Goal: Check status

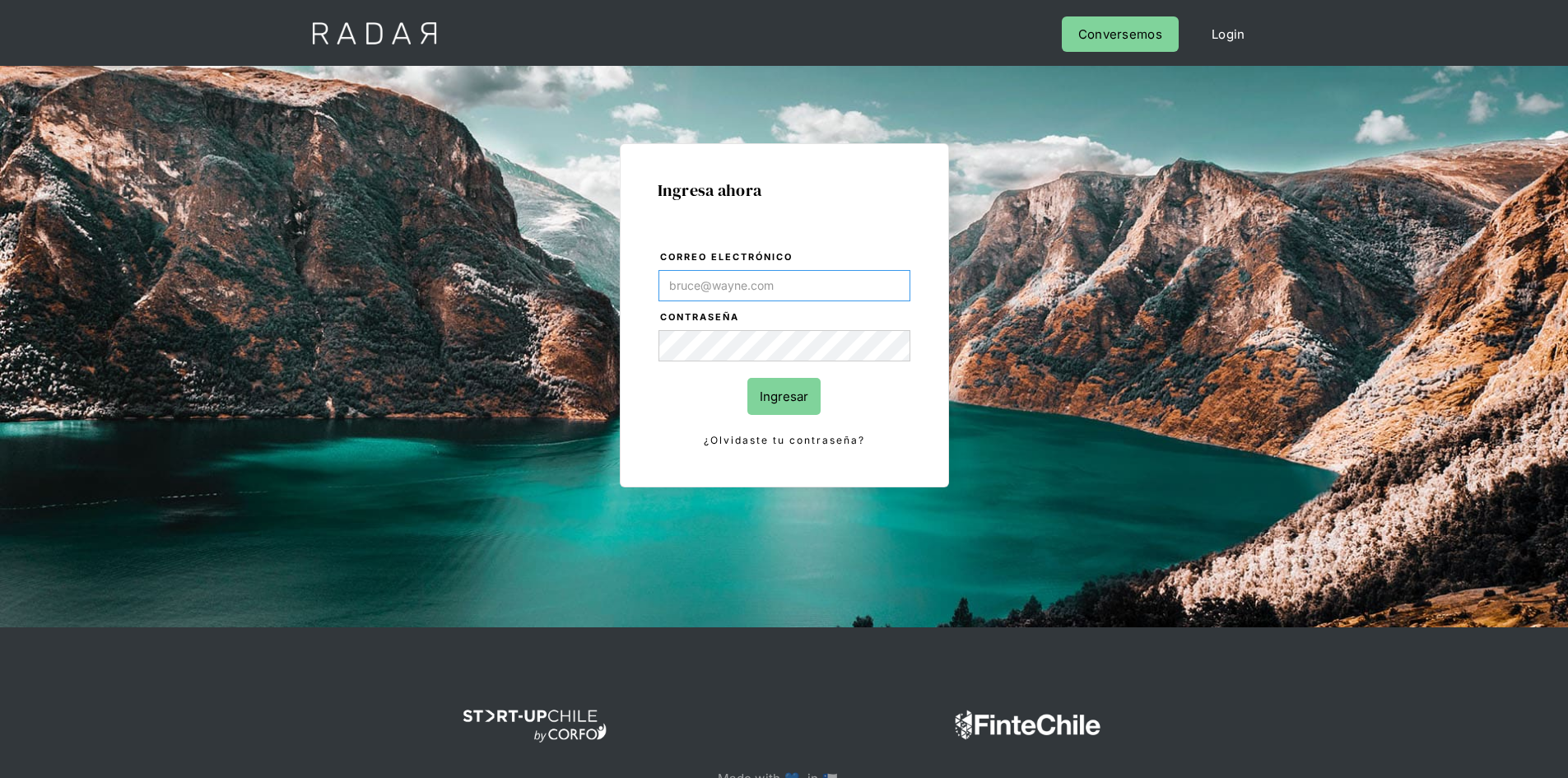
click at [690, 281] on input "Correo electrónico" at bounding box center [784, 286] width 252 height 32
paste input "[EMAIL_ADDRESS][PERSON_NAME][DOMAIN_NAME]"
type input "[EMAIL_ADDRESS][PERSON_NAME][DOMAIN_NAME]"
click at [786, 396] on input "Ingresar" at bounding box center [784, 396] width 73 height 37
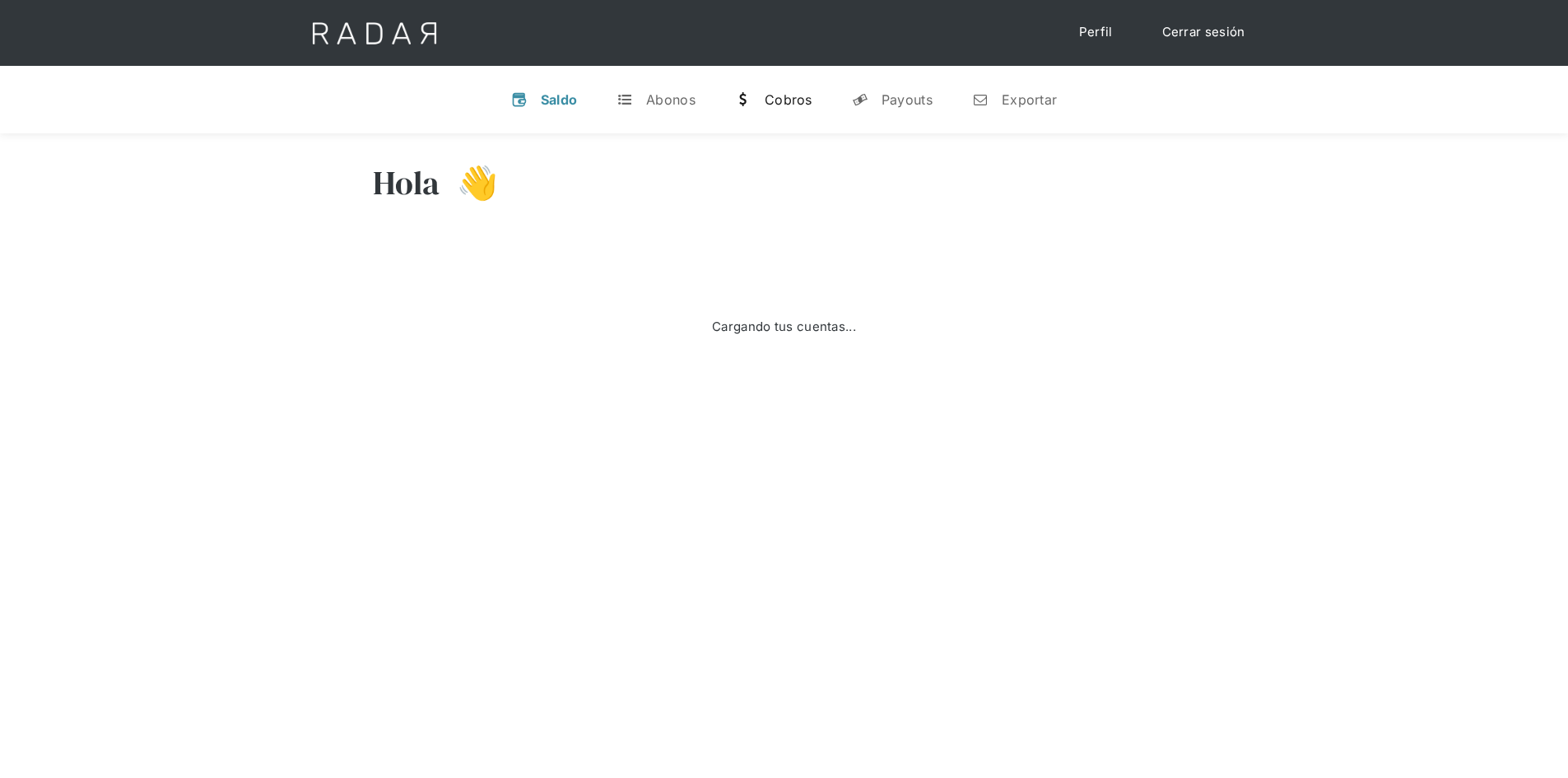
click at [787, 100] on div "Cobros" at bounding box center [788, 100] width 47 height 17
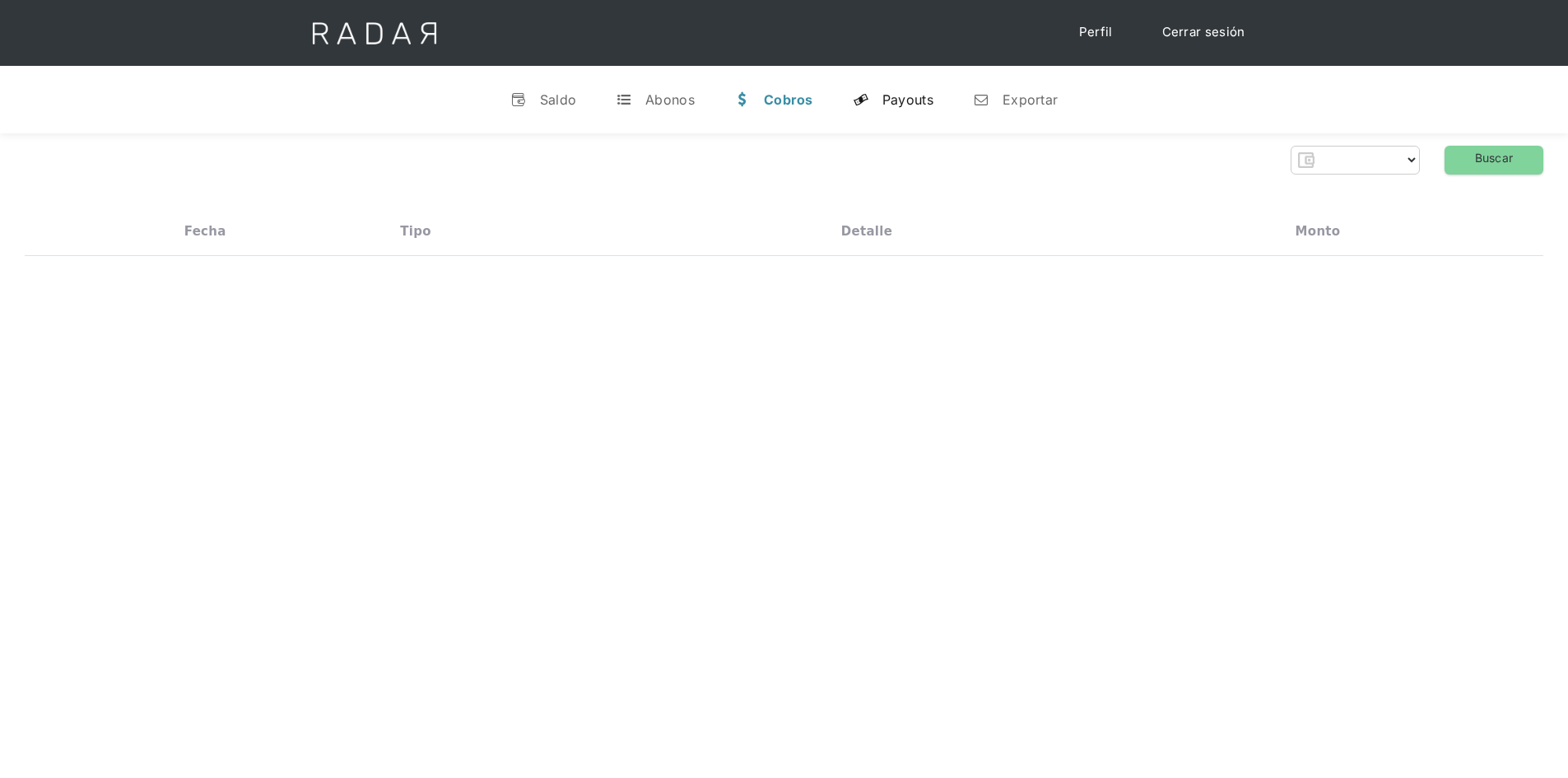
click at [879, 108] on link "y Payouts" at bounding box center [892, 100] width 107 height 43
select select "prontopaga"
click at [764, 102] on div "Cobros" at bounding box center [786, 100] width 47 height 17
click at [1096, 208] on div "Fecha Tipo Detalle Monto" at bounding box center [784, 232] width 1519 height 48
